Goal: Information Seeking & Learning: Compare options

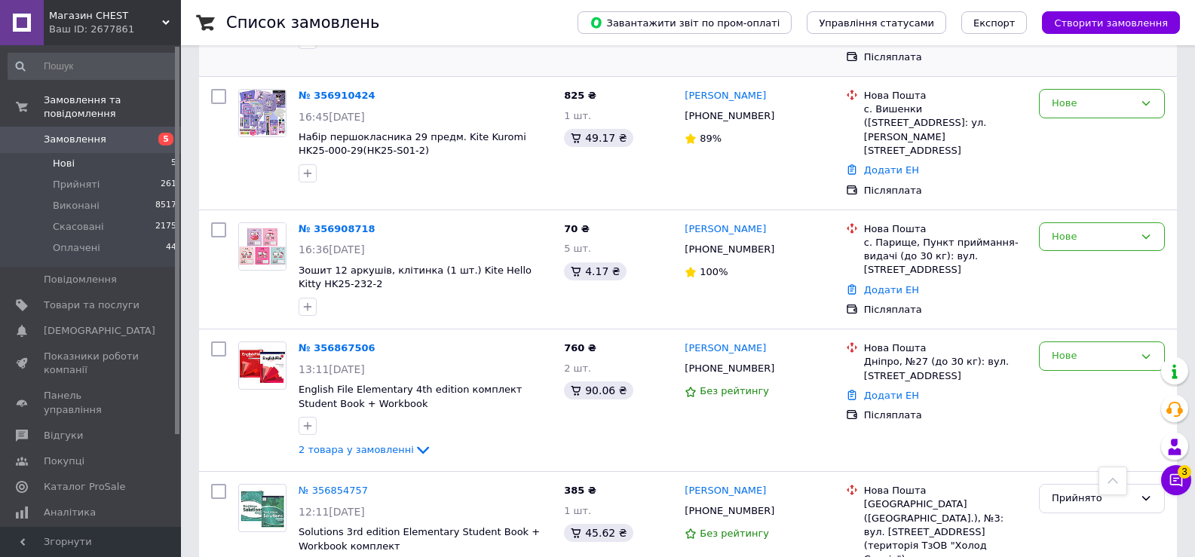
scroll to position [372, 0]
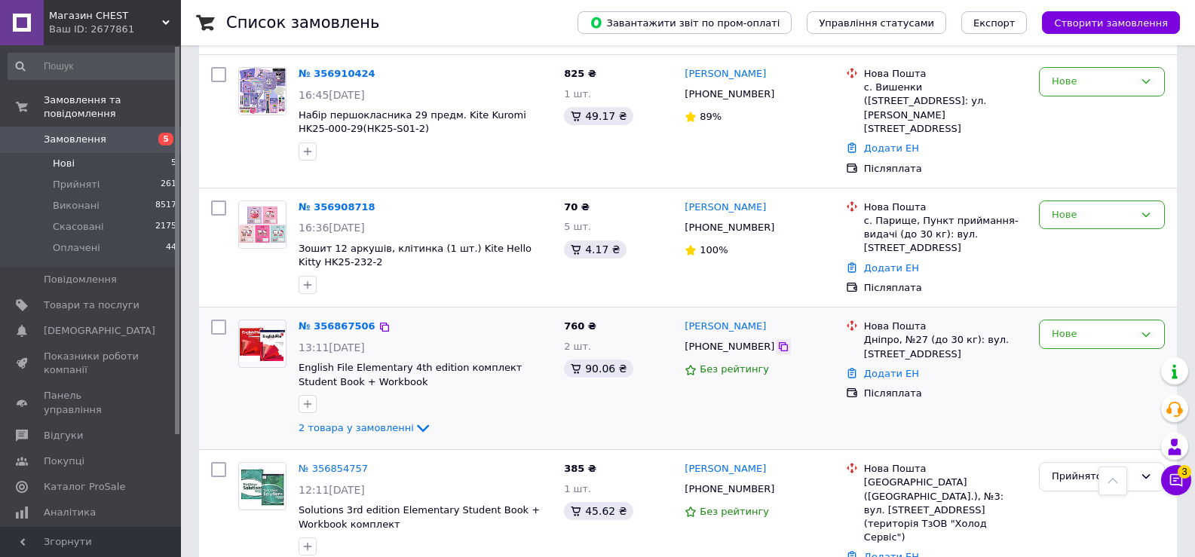
click at [779, 342] on icon at bounding box center [783, 346] width 9 height 9
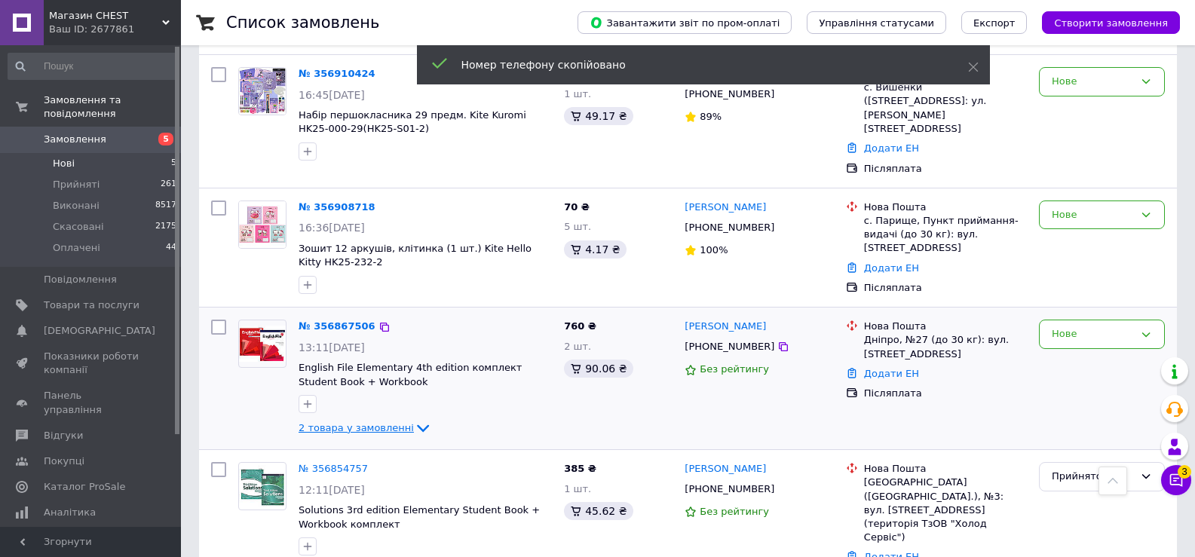
click at [414, 419] on icon at bounding box center [423, 428] width 18 height 18
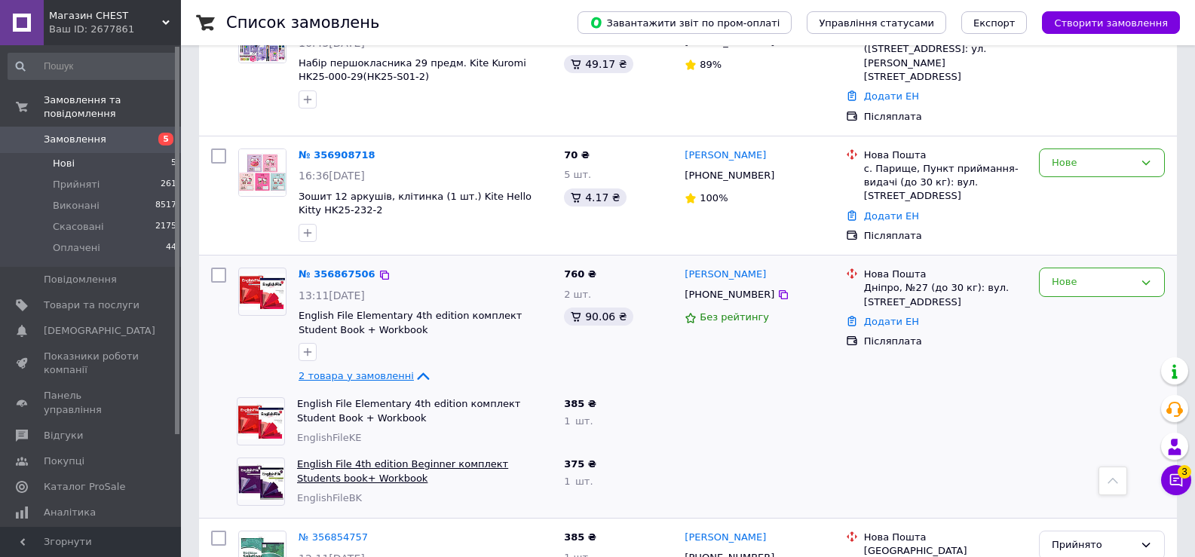
scroll to position [492, 0]
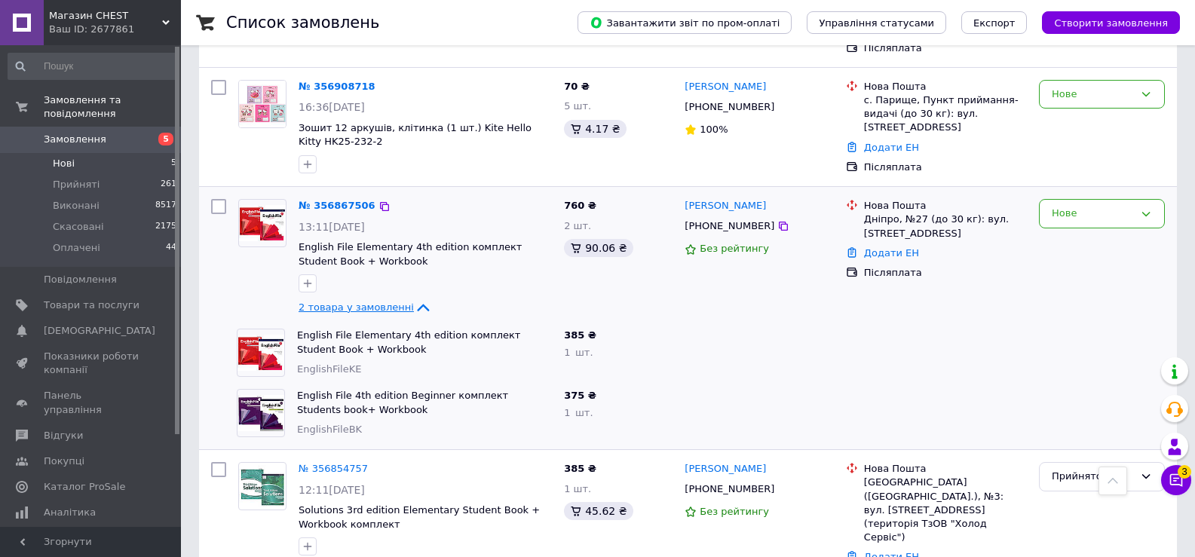
click at [1129, 291] on div "Нове" at bounding box center [1102, 258] width 138 height 130
drag, startPoint x: 292, startPoint y: 302, endPoint x: 358, endPoint y: 320, distance: 69.0
click at [358, 323] on div "English File Elementary 4th edition комплект Student Book + Workbook EnglishFil…" at bounding box center [424, 353] width 267 height 60
copy link "English File Elementary 4th edition комплект Student Book + Workbook"
click at [204, 389] on div "English File 4th edition Beginner комплект Students book+ Workbook EnglishFileB…" at bounding box center [688, 413] width 978 height 48
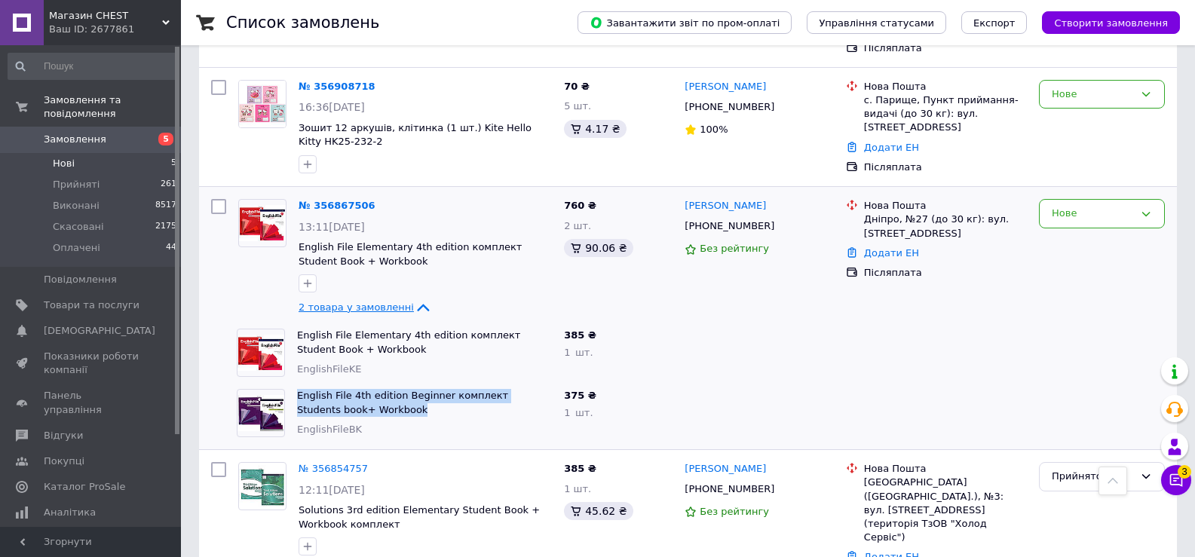
drag, startPoint x: 379, startPoint y: 378, endPoint x: 294, endPoint y: 365, distance: 86.3
click at [294, 383] on div "English File 4th edition Beginner комплект Students book+ Workbook EnglishFileBK" at bounding box center [424, 413] width 267 height 60
copy link "English File 4th edition Beginner комплект Students book+ Workbook"
click at [1169, 476] on icon at bounding box center [1176, 480] width 15 height 15
